Goal: Information Seeking & Learning: Learn about a topic

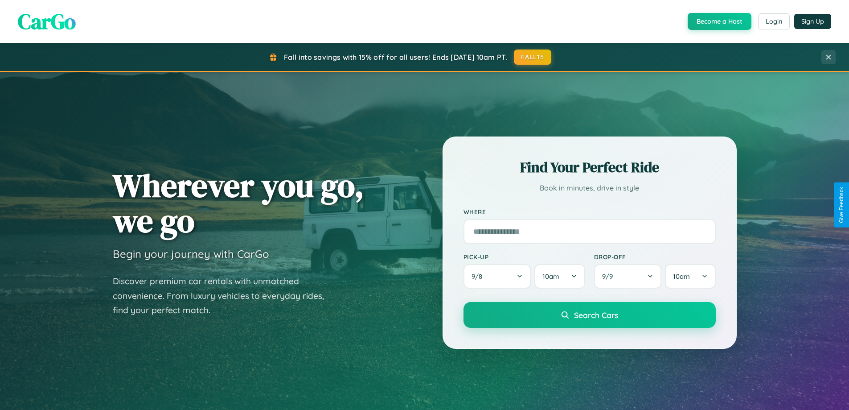
scroll to position [384, 0]
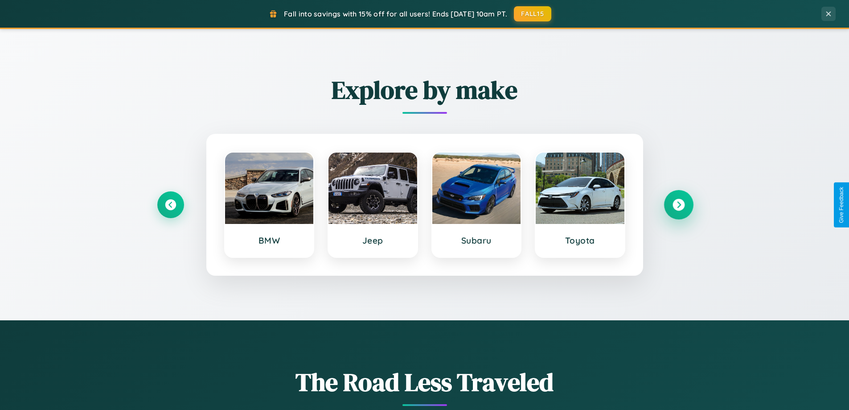
click at [678, 205] on icon at bounding box center [678, 205] width 12 height 12
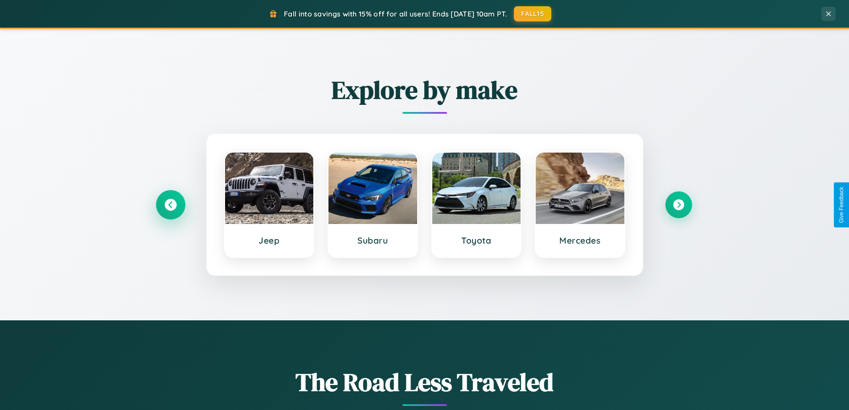
click at [170, 205] on icon at bounding box center [170, 205] width 12 height 12
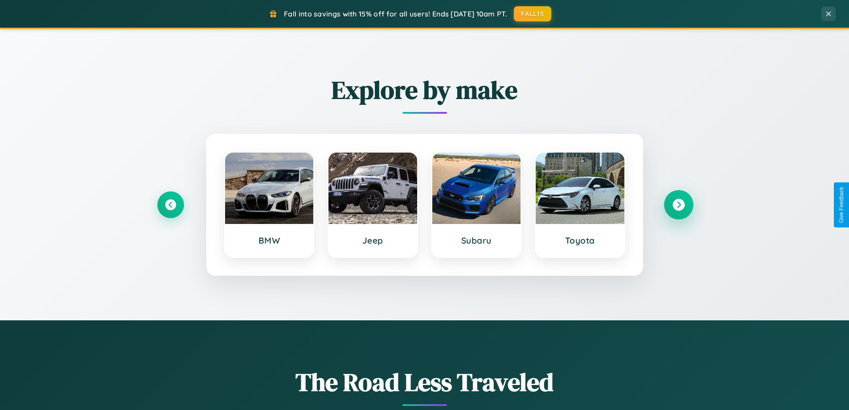
click at [678, 205] on icon at bounding box center [678, 205] width 12 height 12
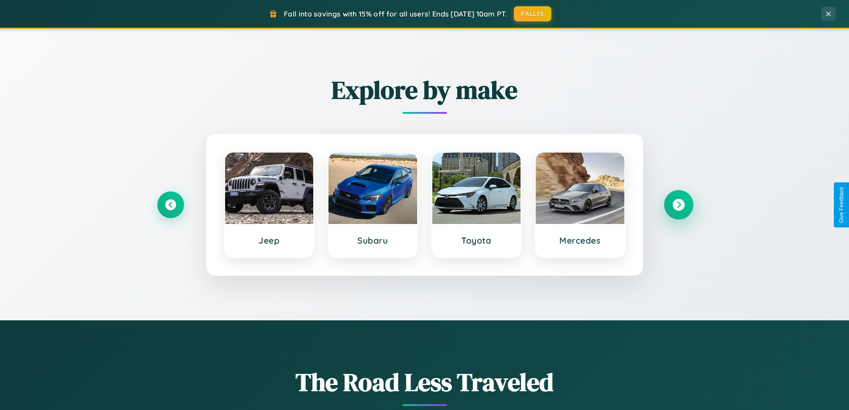
click at [678, 205] on icon at bounding box center [678, 205] width 12 height 12
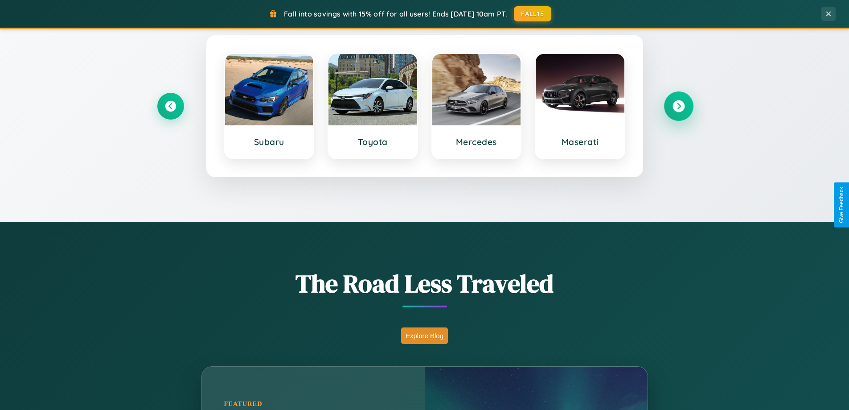
scroll to position [1715, 0]
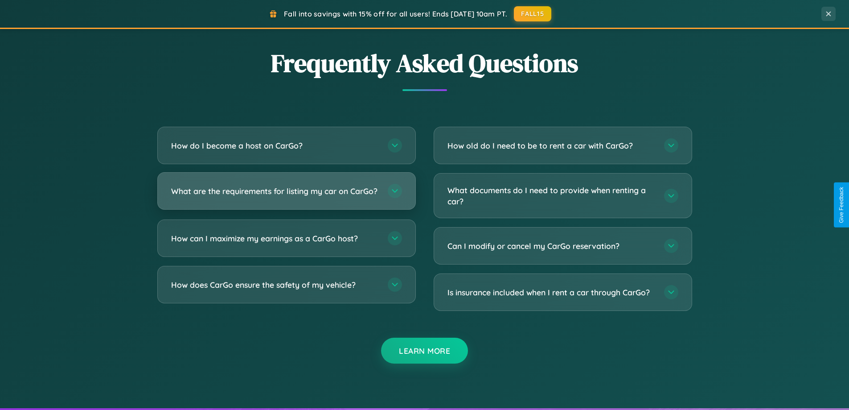
click at [286, 195] on h3 "What are the requirements for listing my car on CarGo?" at bounding box center [275, 190] width 208 height 11
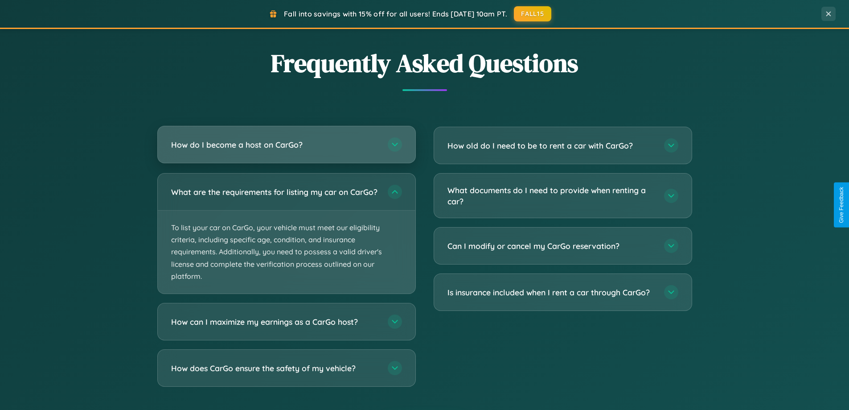
click at [286, 145] on h3 "How do I become a host on CarGo?" at bounding box center [275, 144] width 208 height 11
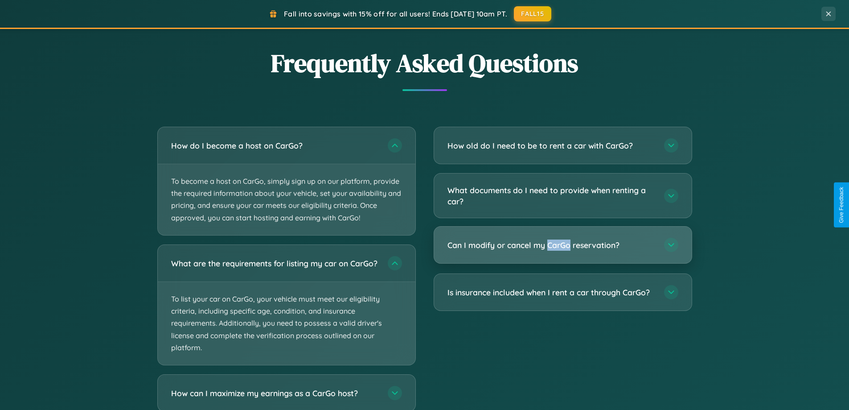
click at [562, 246] on h3 "Can I modify or cancel my CarGo reservation?" at bounding box center [551, 244] width 208 height 11
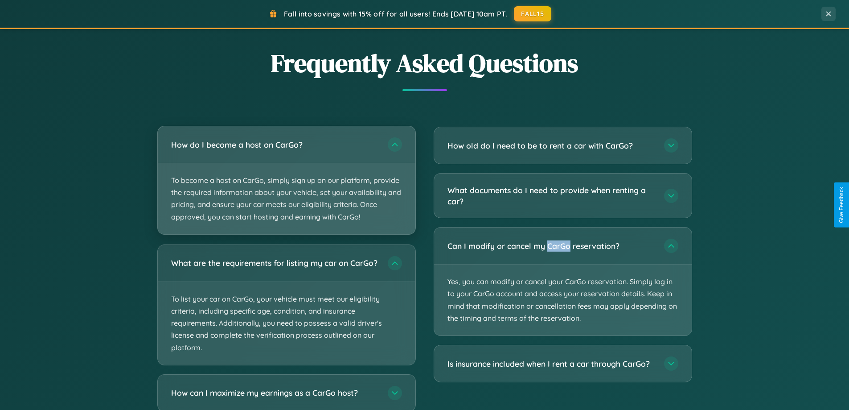
click at [286, 180] on p "To become a host on CarGo, simply sign up on our platform, provide the required…" at bounding box center [287, 198] width 258 height 71
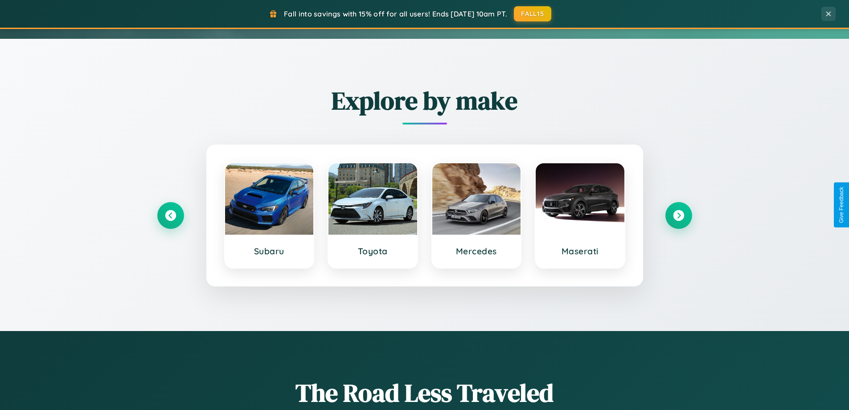
scroll to position [0, 0]
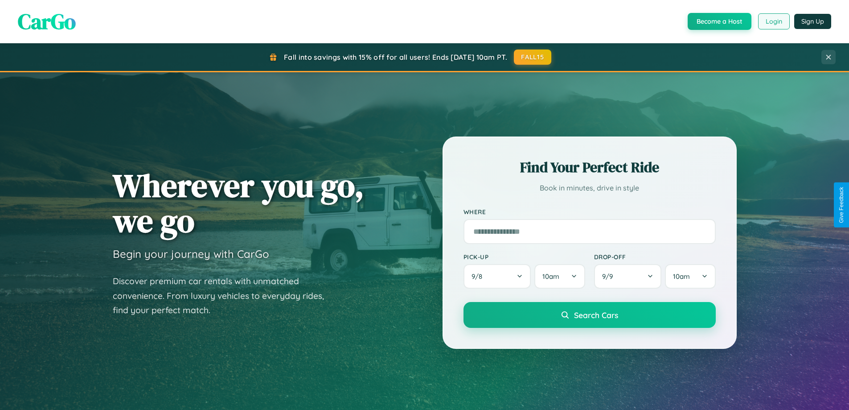
click at [773, 21] on button "Login" at bounding box center [774, 21] width 32 height 16
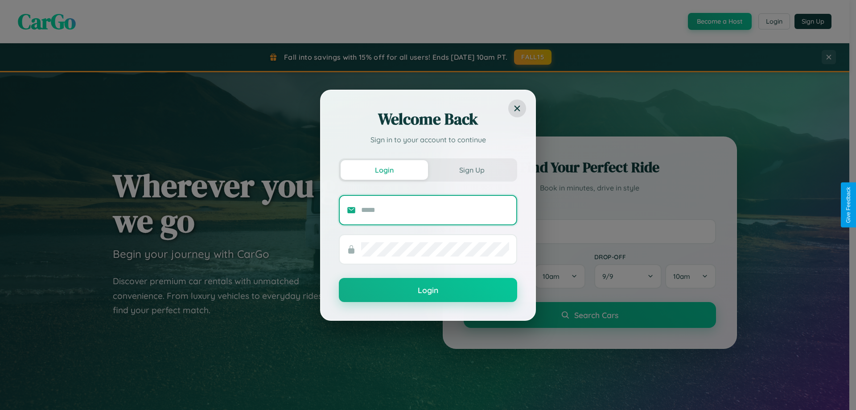
click at [435, 209] on input "text" at bounding box center [435, 210] width 148 height 14
type input "**********"
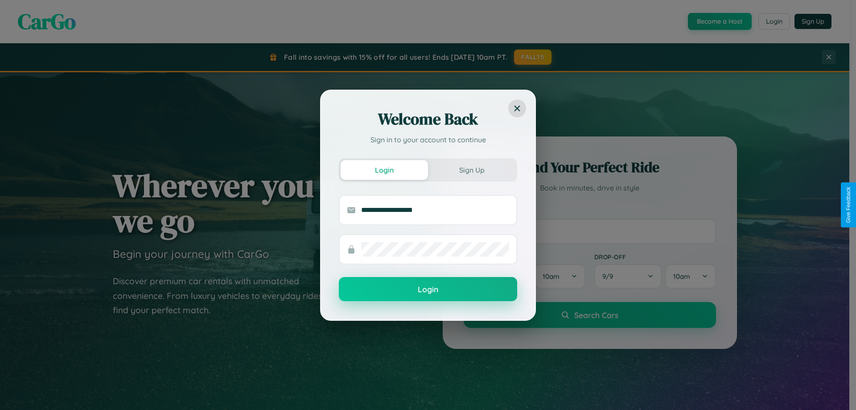
click at [428, 289] on button "Login" at bounding box center [428, 289] width 178 height 24
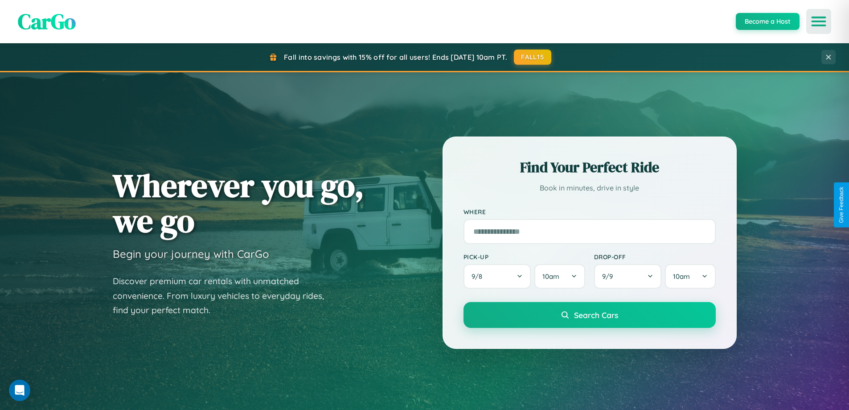
click at [819, 21] on icon "Open menu" at bounding box center [818, 21] width 13 height 8
